Goal: Task Accomplishment & Management: Use online tool/utility

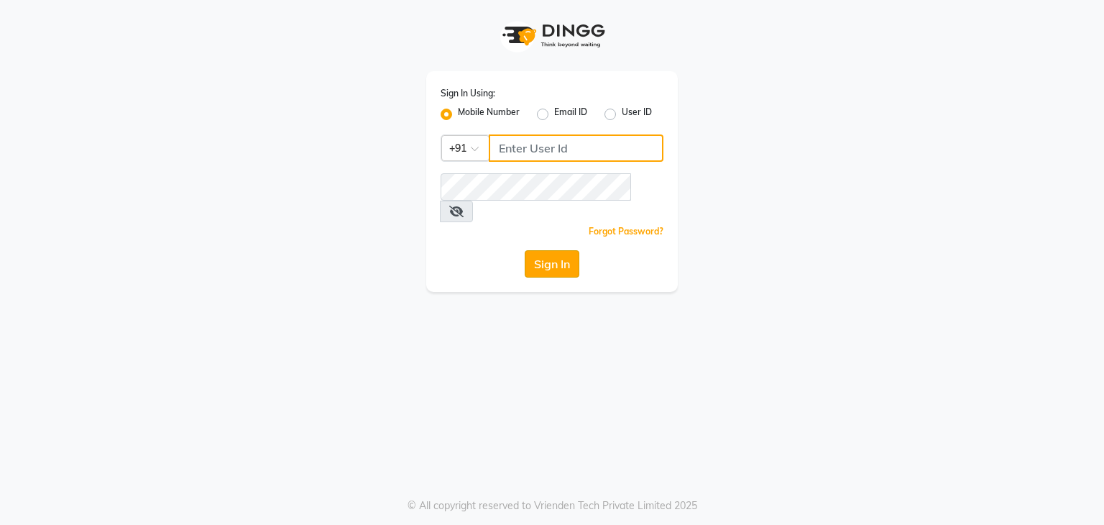
type input "9663900113"
click at [570, 250] on button "Sign In" at bounding box center [552, 263] width 55 height 27
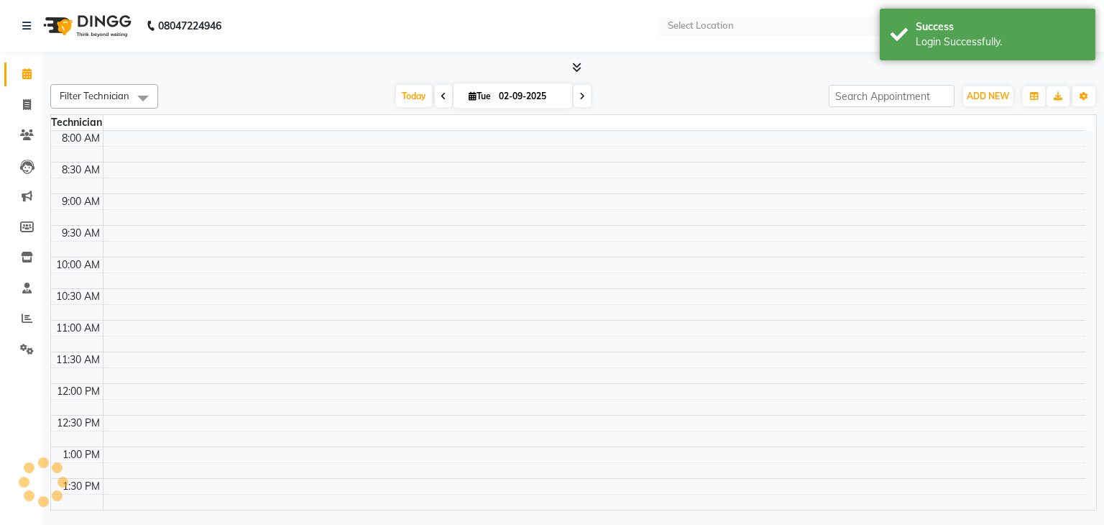
select select "en"
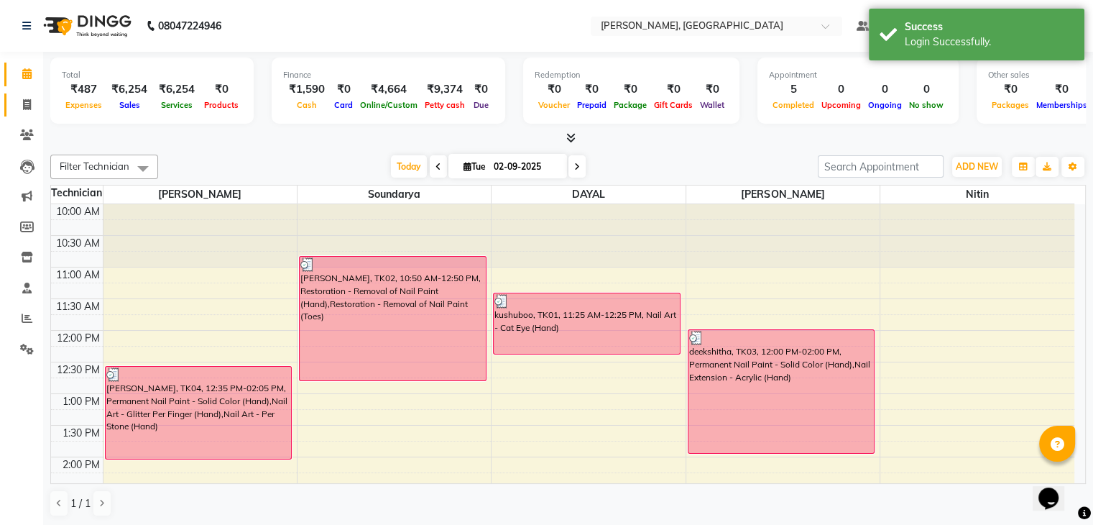
click at [19, 116] on link "Invoice" at bounding box center [21, 105] width 35 height 24
select select "service"
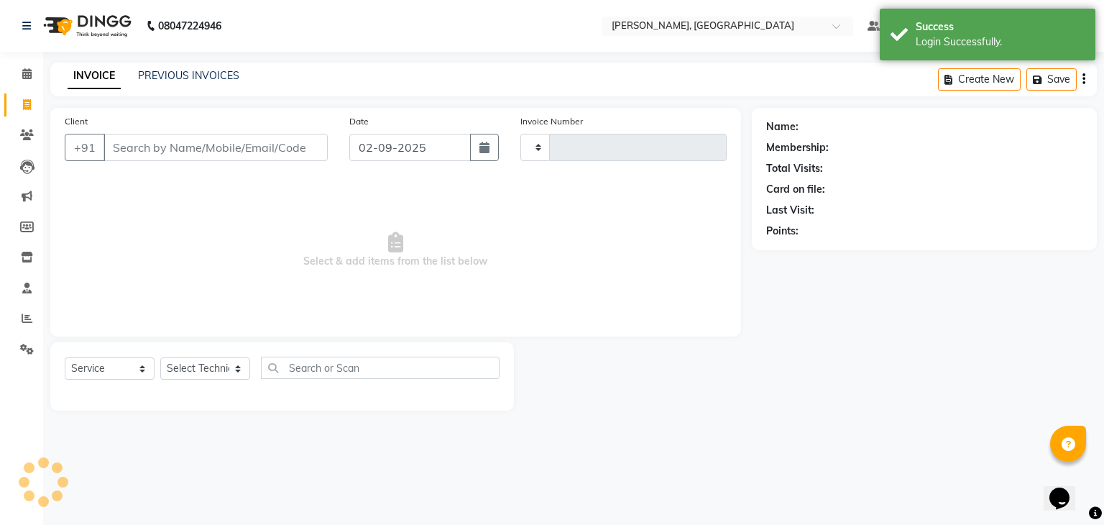
type input "0880"
select select "4495"
click at [17, 69] on span at bounding box center [26, 74] width 25 height 17
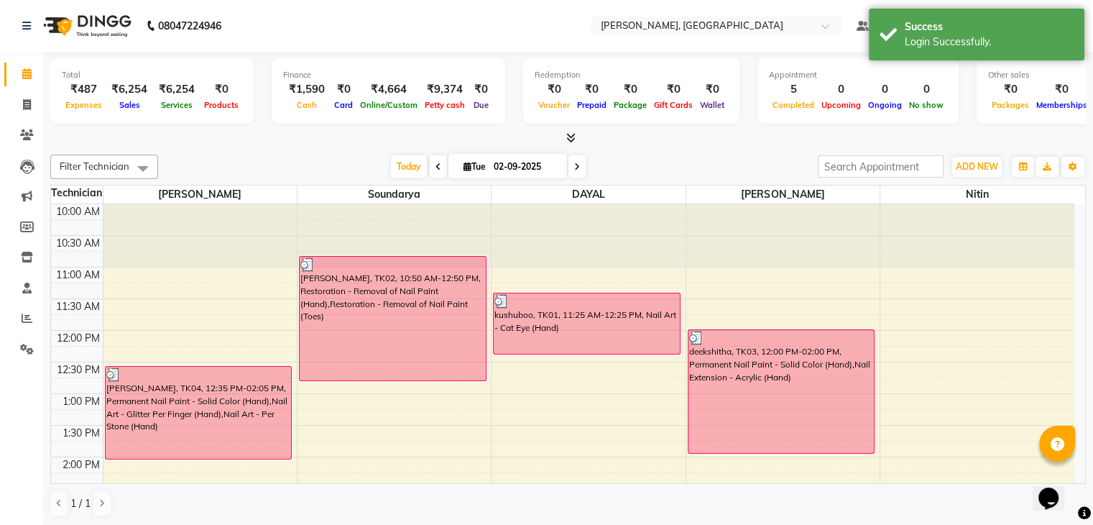
click at [570, 134] on icon at bounding box center [570, 137] width 9 height 11
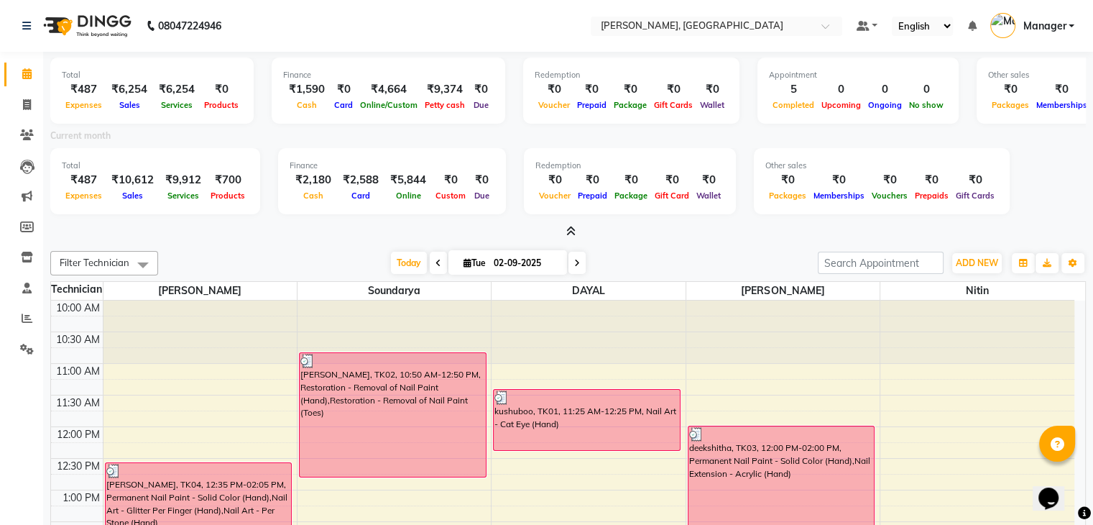
click at [566, 232] on icon at bounding box center [570, 231] width 9 height 11
